Goal: Transaction & Acquisition: Book appointment/travel/reservation

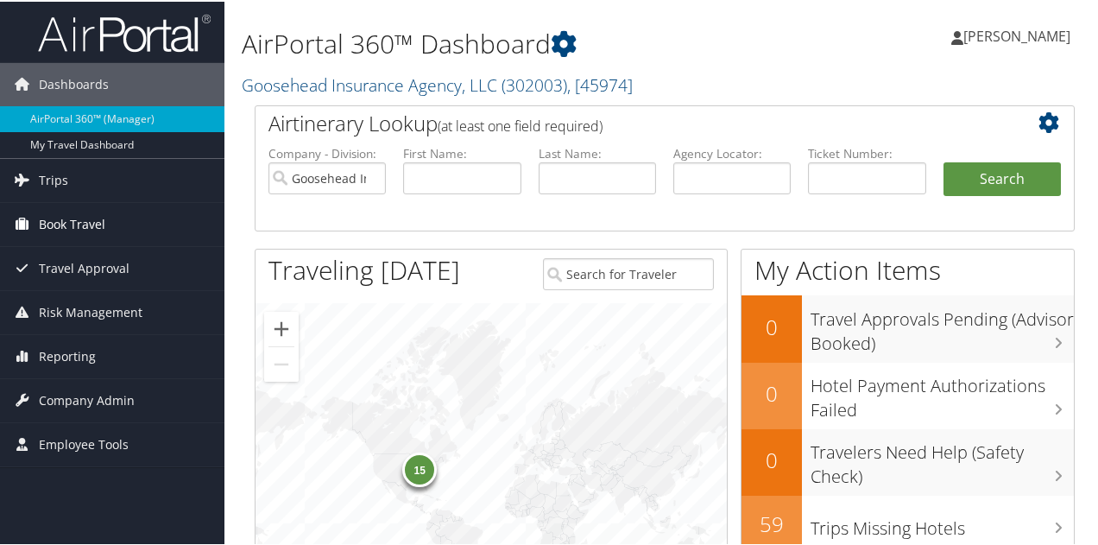
click at [150, 219] on link "Book Travel" at bounding box center [112, 222] width 224 height 43
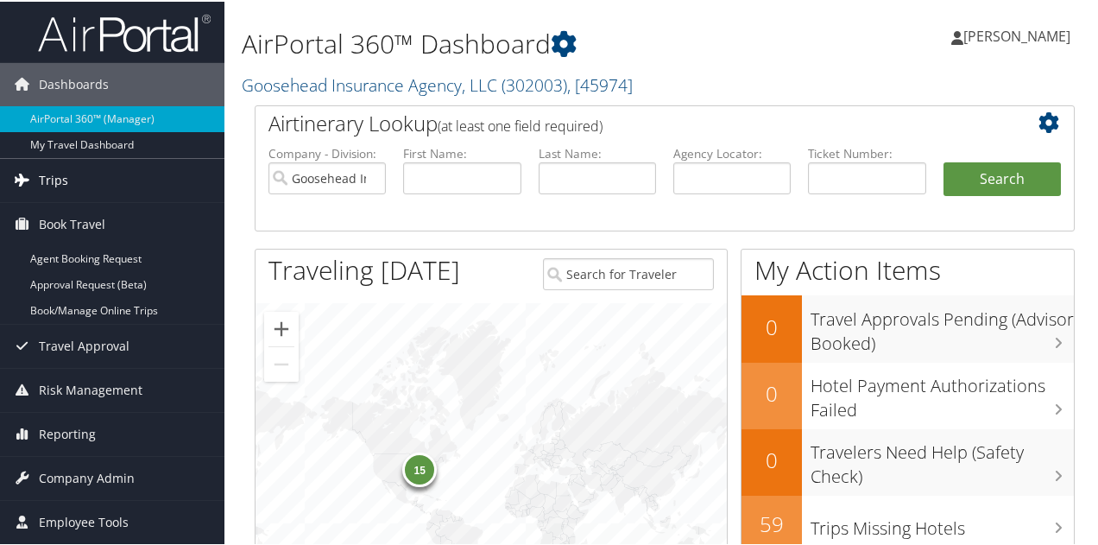
click at [77, 176] on link "Trips" at bounding box center [112, 178] width 224 height 43
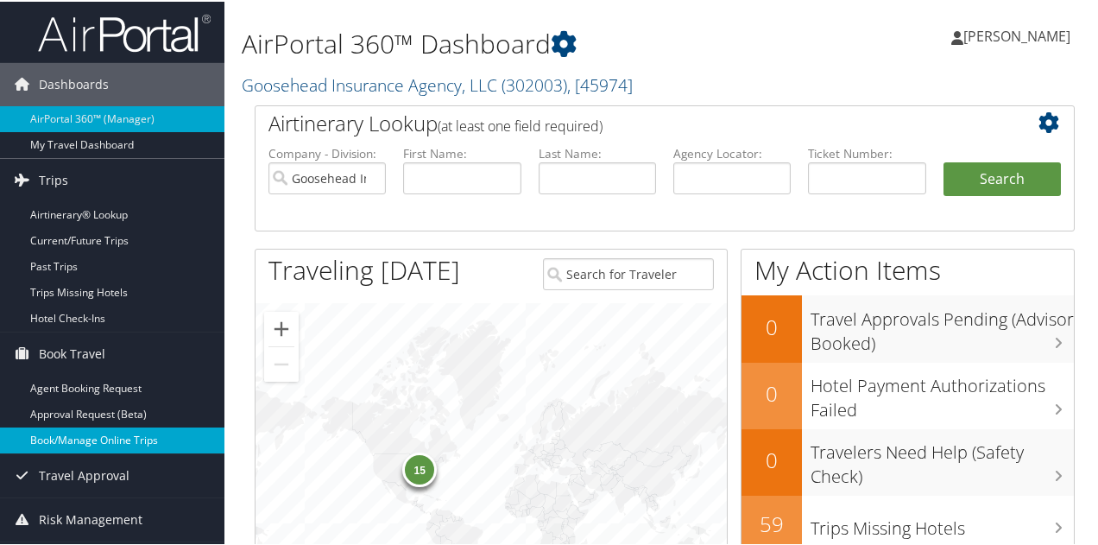
click at [72, 446] on link "Book/Manage Online Trips" at bounding box center [112, 439] width 224 height 26
click at [120, 445] on link "Book/Manage Online Trips" at bounding box center [112, 439] width 224 height 26
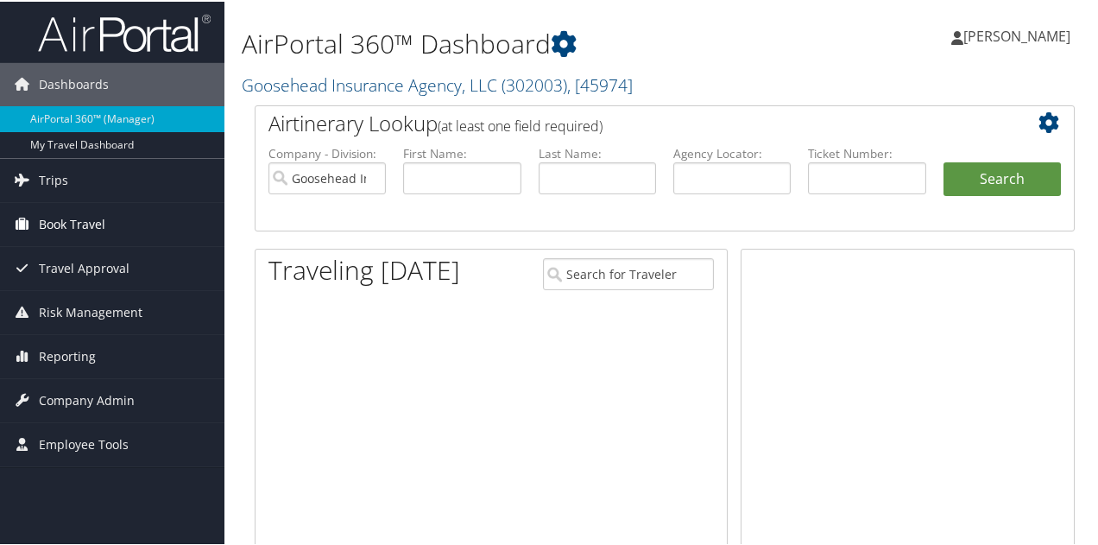
click at [60, 217] on span "Book Travel" at bounding box center [72, 222] width 66 height 43
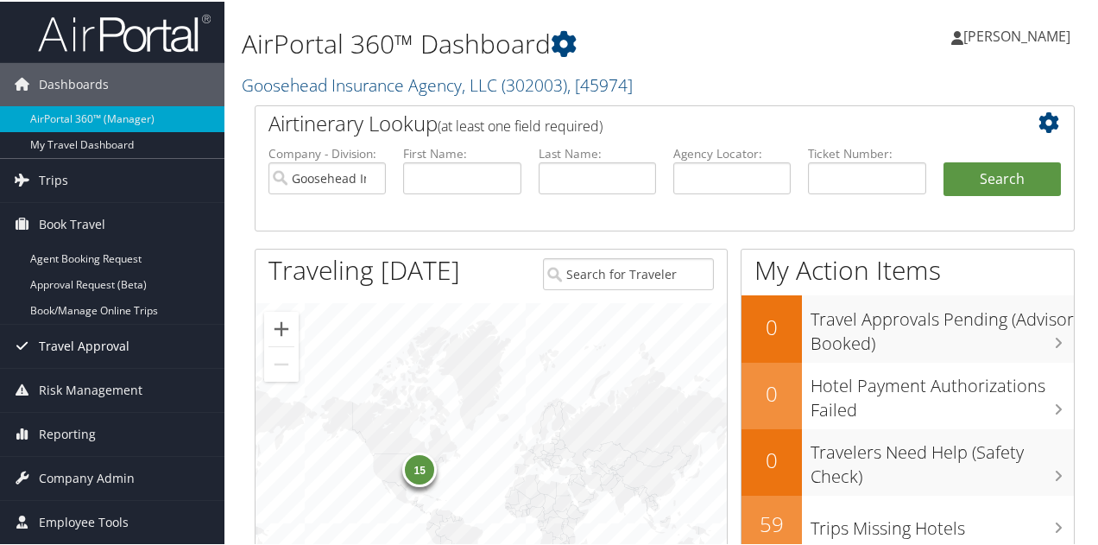
click at [105, 324] on span "Travel Approval" at bounding box center [84, 344] width 91 height 43
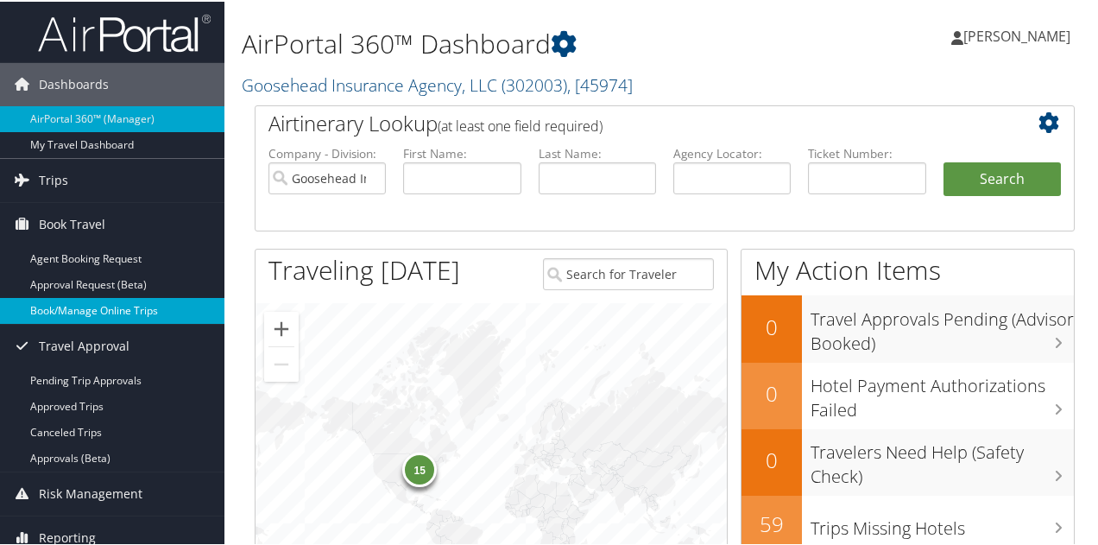
click at [98, 311] on link "Book/Manage Online Trips" at bounding box center [112, 309] width 224 height 26
